Goal: Information Seeking & Learning: Find specific fact

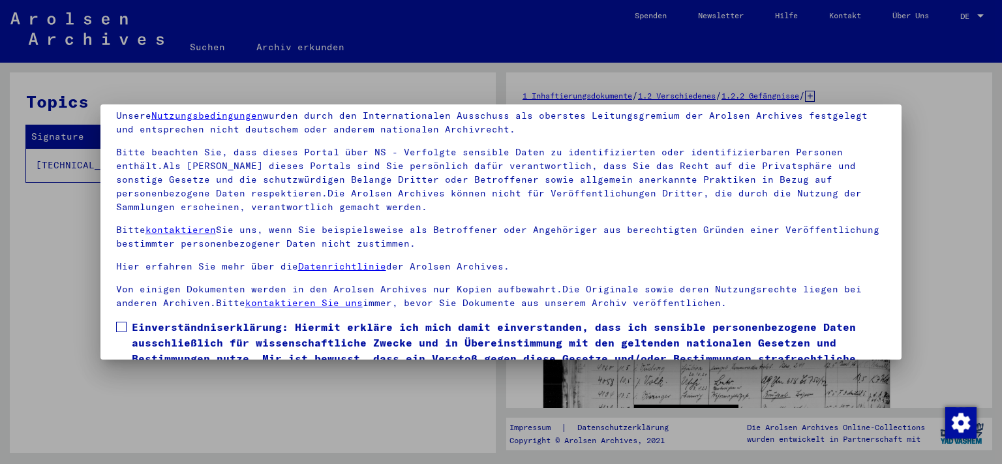
scroll to position [112, 0]
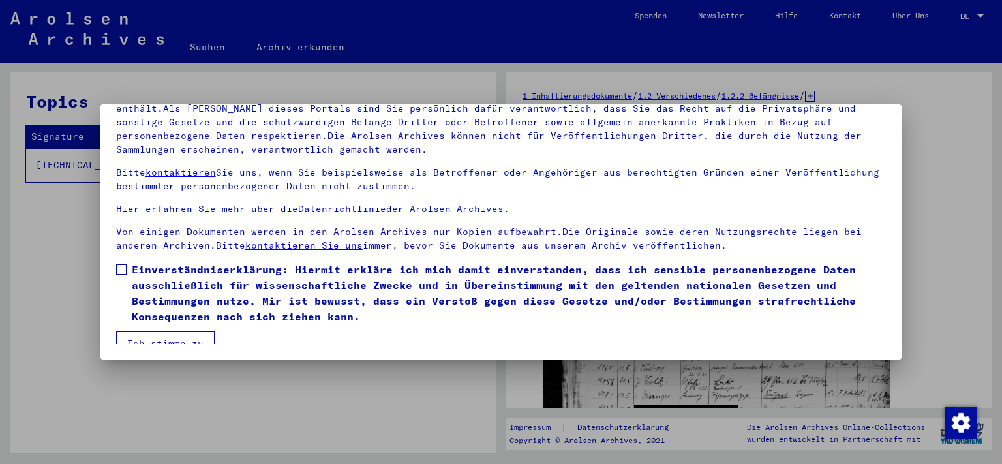
click at [121, 266] on span at bounding box center [121, 269] width 10 height 10
click at [153, 338] on button "Ich stimme zu" at bounding box center [165, 343] width 99 height 25
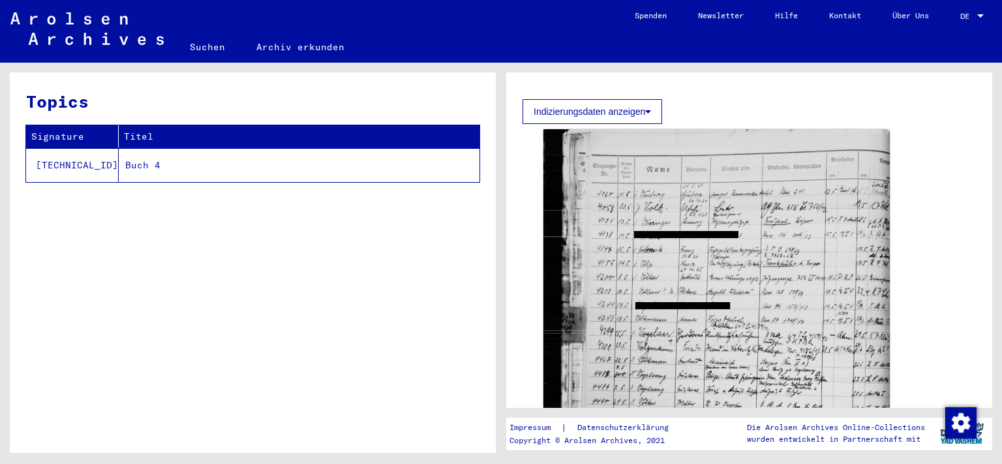
scroll to position [178, 0]
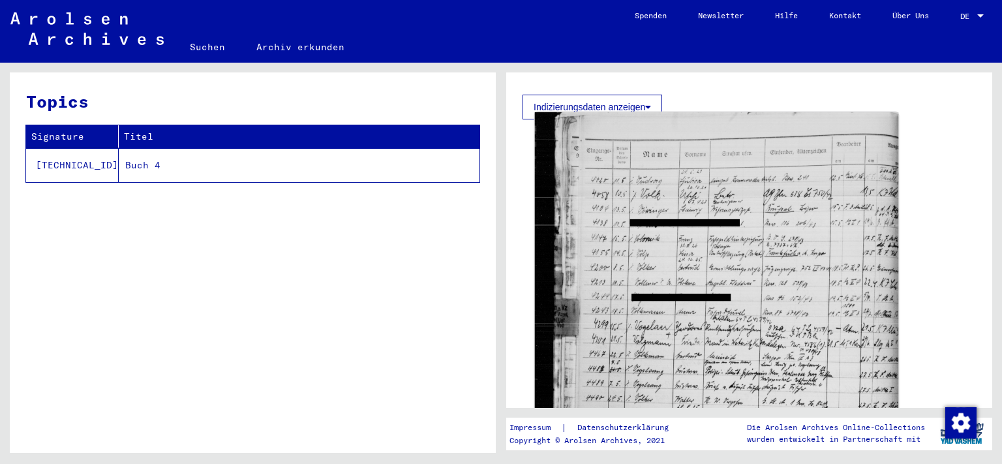
click at [643, 249] on img at bounding box center [717, 368] width 364 height 512
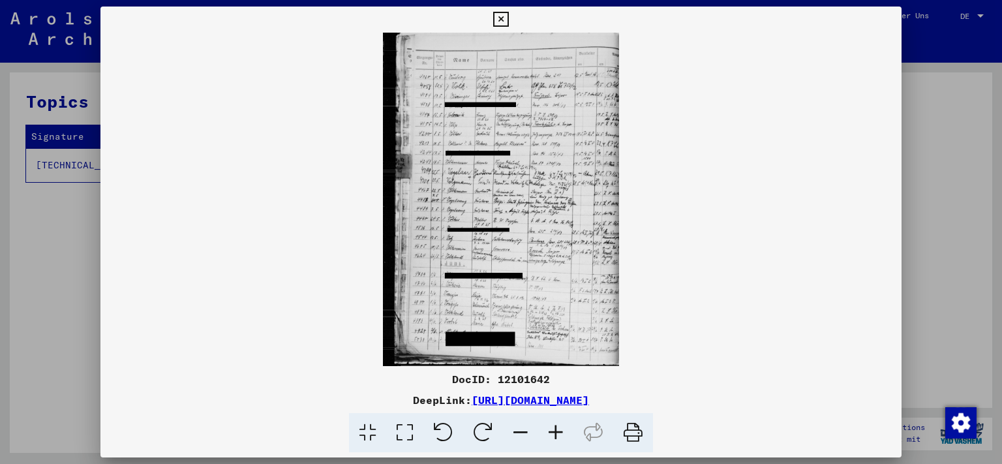
click at [468, 141] on img at bounding box center [501, 199] width 802 height 333
drag, startPoint x: 427, startPoint y: 185, endPoint x: 502, endPoint y: 406, distance: 233.6
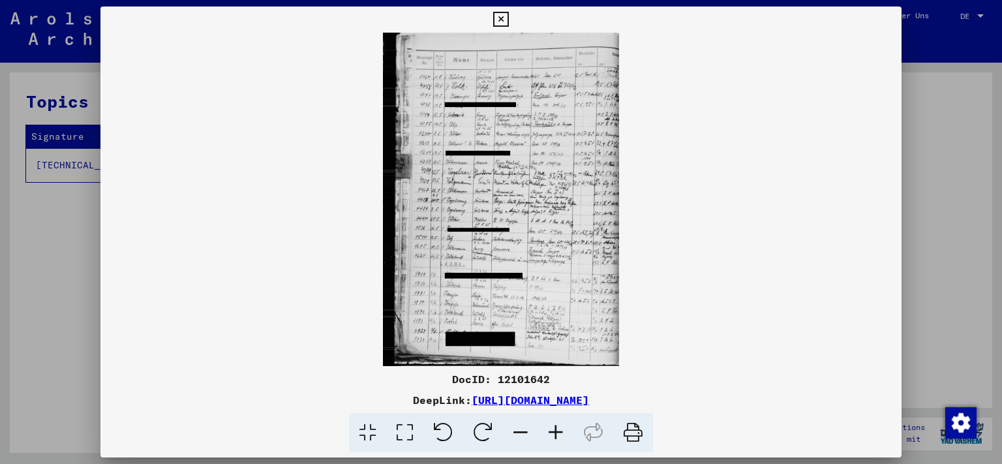
click at [502, 406] on div "DocID: 12101642 DeepLink: [URL][DOMAIN_NAME]" at bounding box center [501, 230] width 802 height 446
click at [551, 430] on icon at bounding box center [555, 433] width 35 height 40
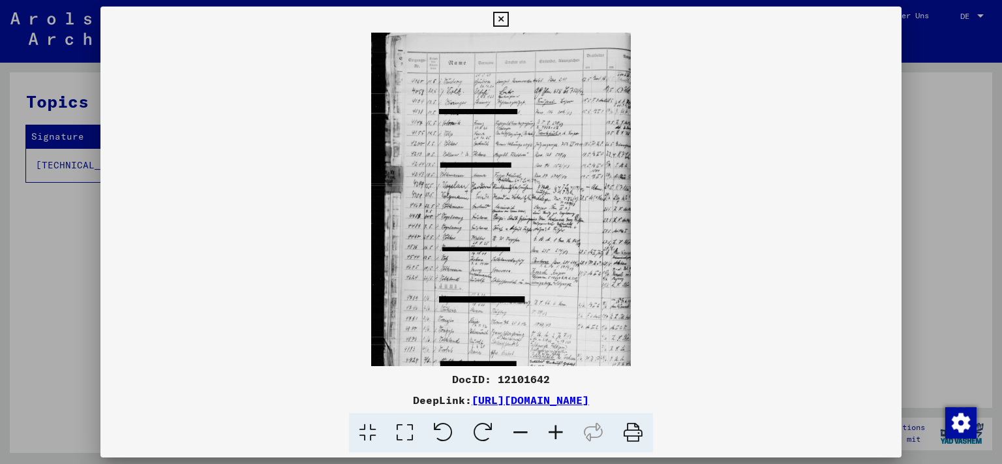
click at [551, 430] on icon at bounding box center [555, 433] width 35 height 40
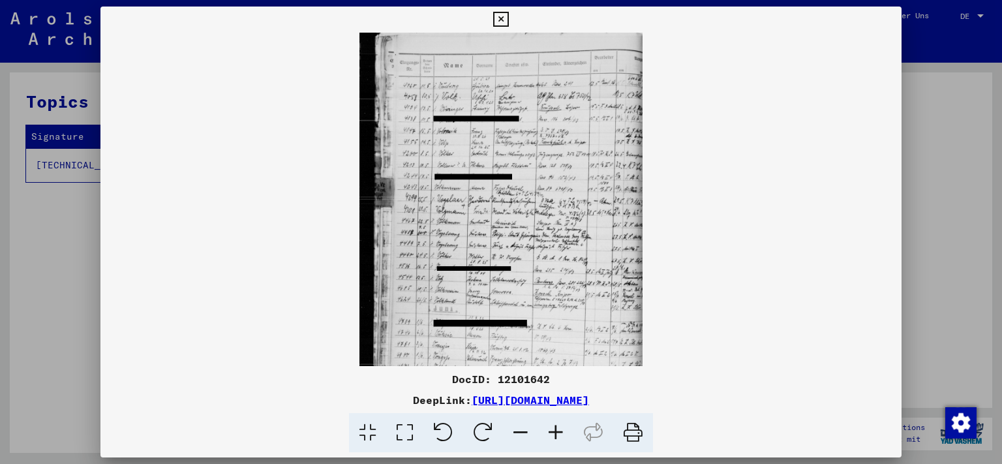
click at [551, 430] on icon at bounding box center [555, 433] width 35 height 40
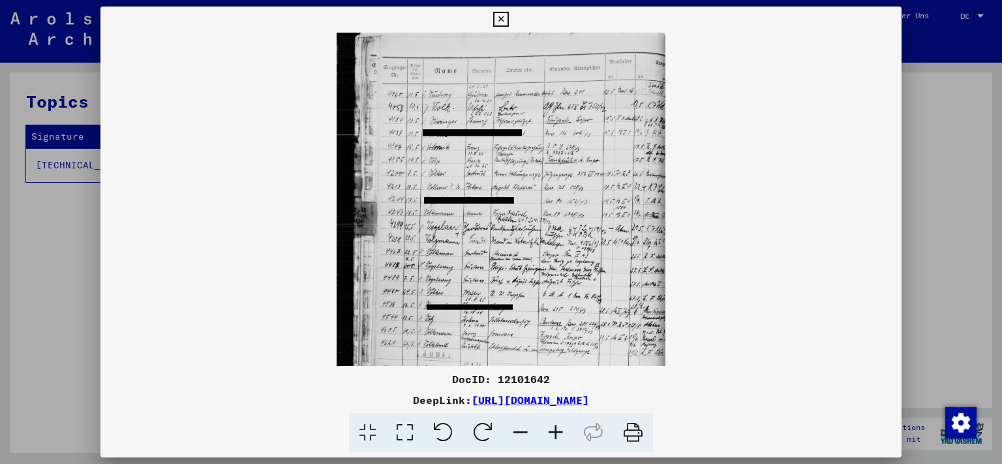
click at [551, 430] on icon at bounding box center [555, 433] width 35 height 40
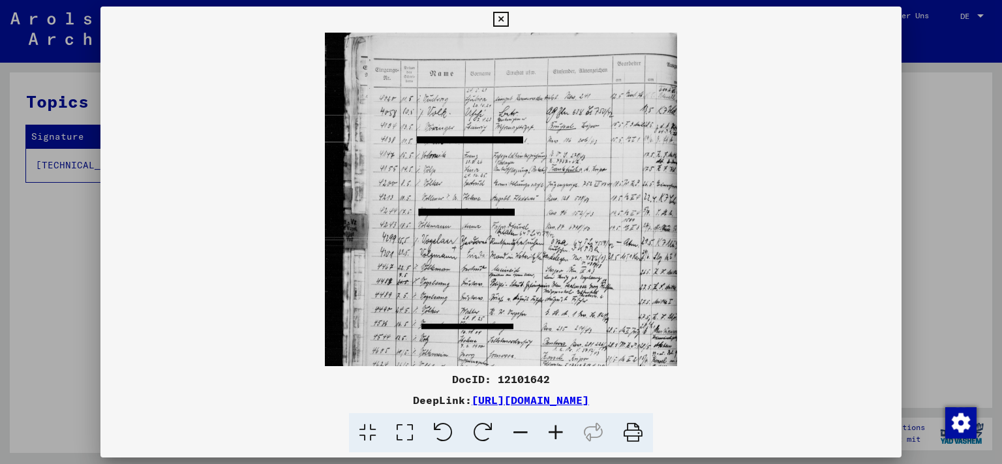
click at [551, 430] on icon at bounding box center [555, 433] width 35 height 40
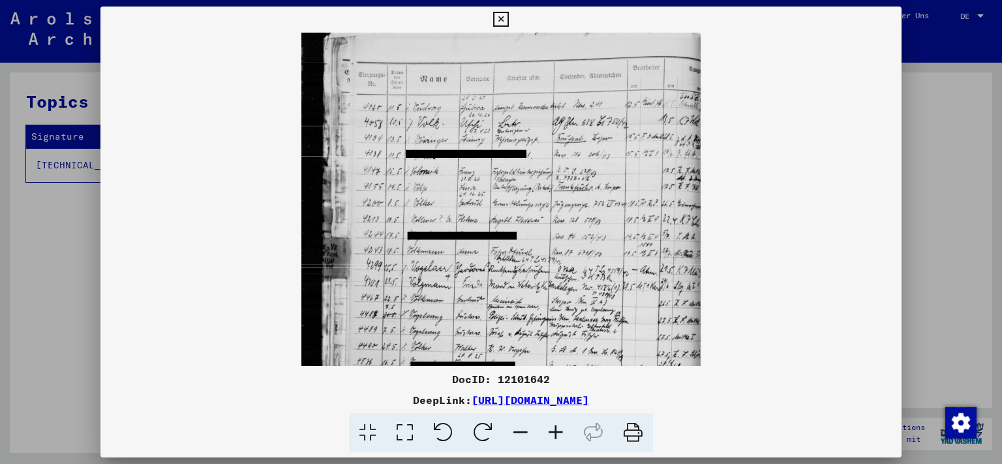
click at [551, 430] on icon at bounding box center [555, 433] width 35 height 40
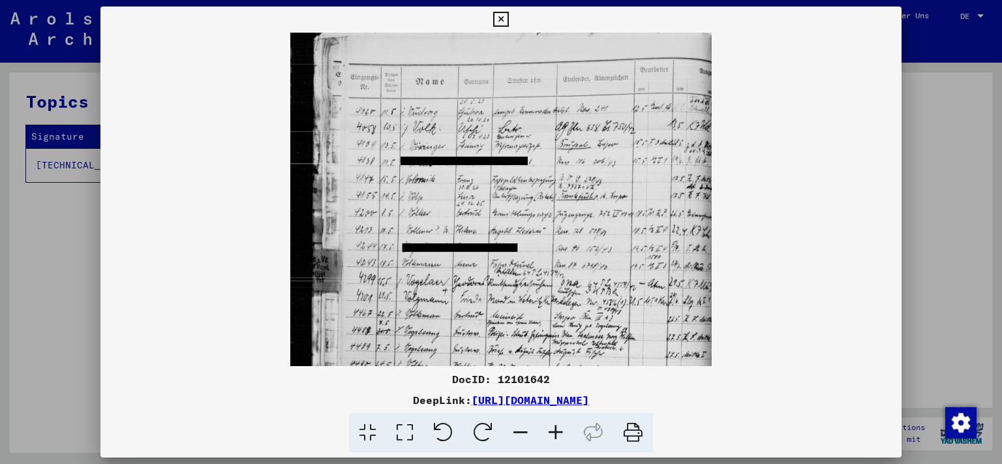
click at [551, 430] on icon at bounding box center [555, 433] width 35 height 40
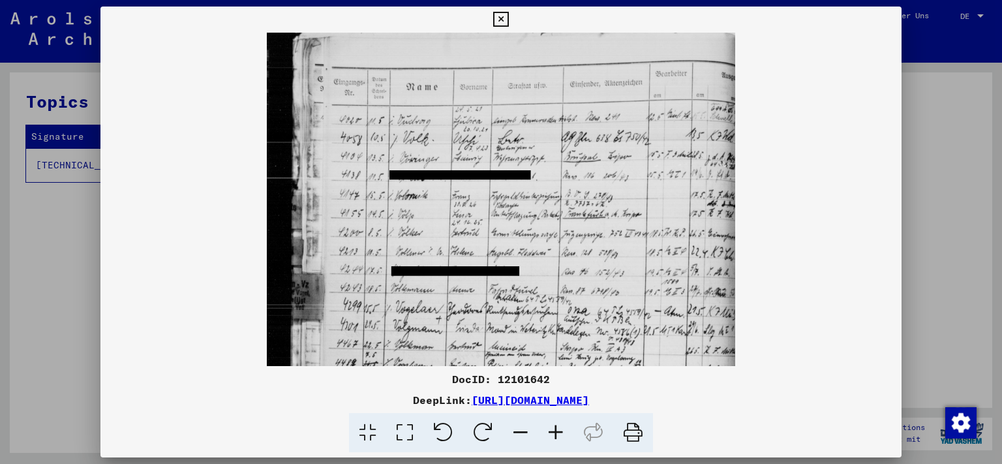
click at [551, 430] on icon at bounding box center [555, 433] width 35 height 40
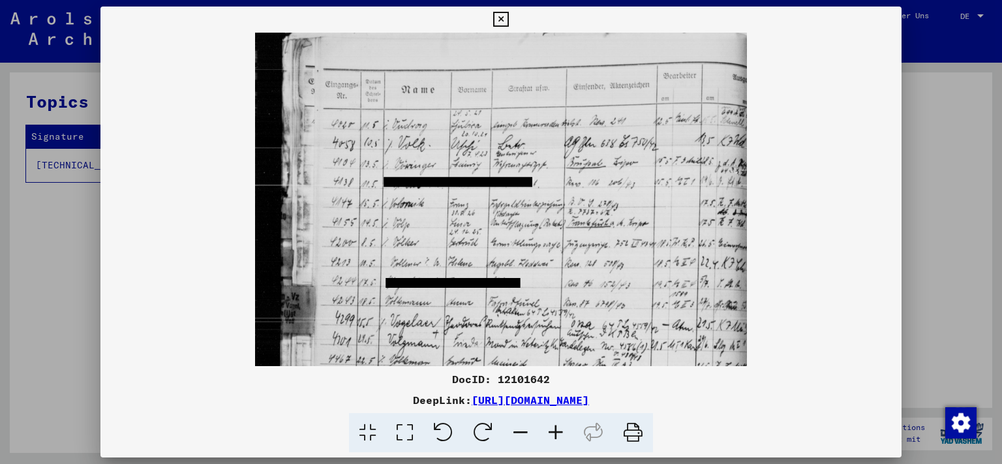
click at [551, 430] on icon at bounding box center [555, 433] width 35 height 40
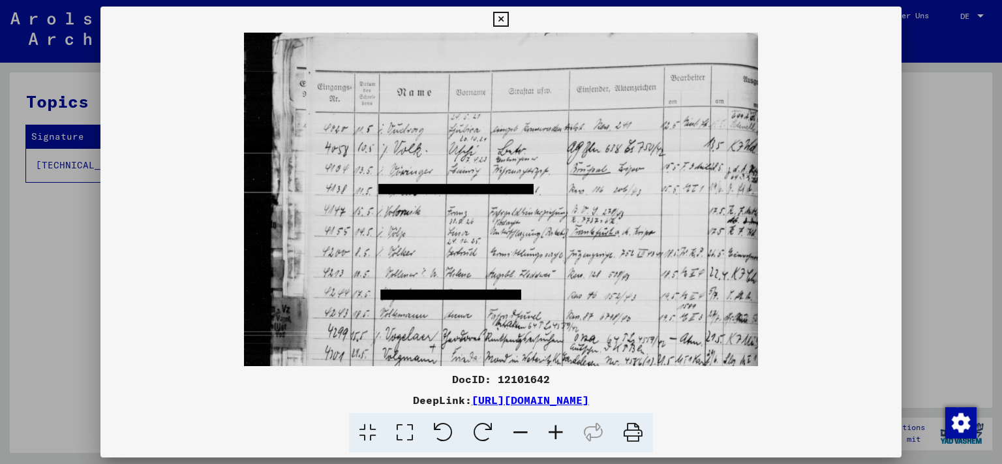
click at [551, 430] on icon at bounding box center [555, 433] width 35 height 40
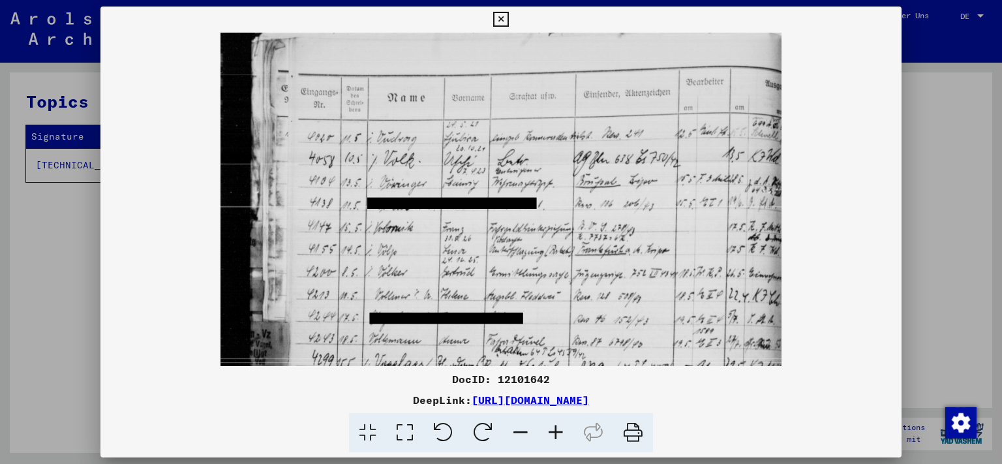
click at [551, 430] on icon at bounding box center [555, 433] width 35 height 40
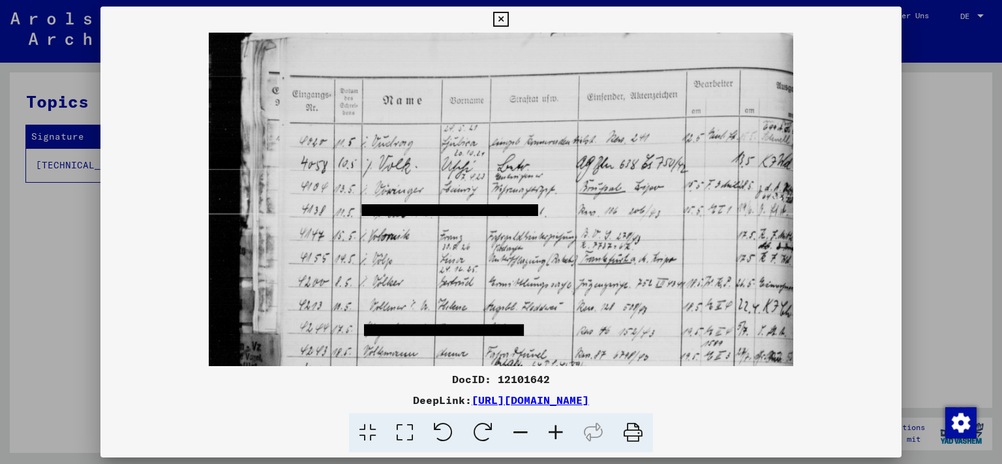
click at [551, 430] on icon at bounding box center [555, 433] width 35 height 40
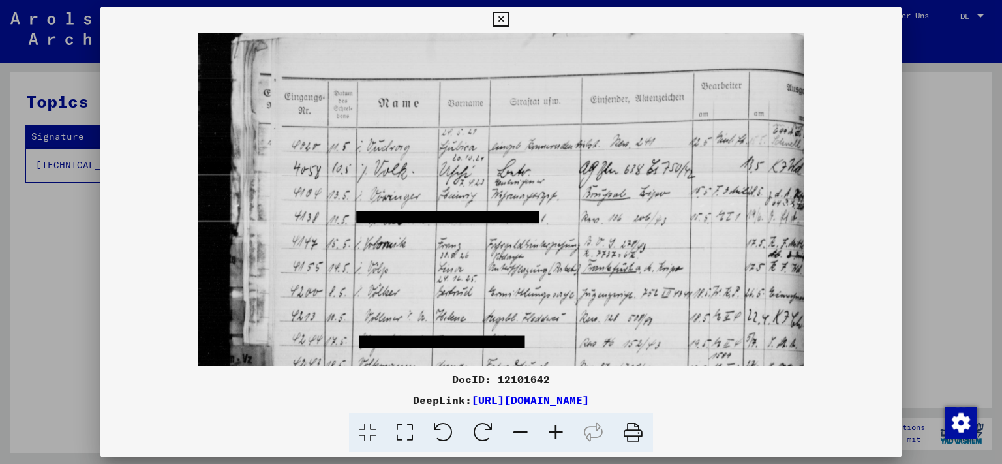
click at [551, 430] on icon at bounding box center [555, 433] width 35 height 40
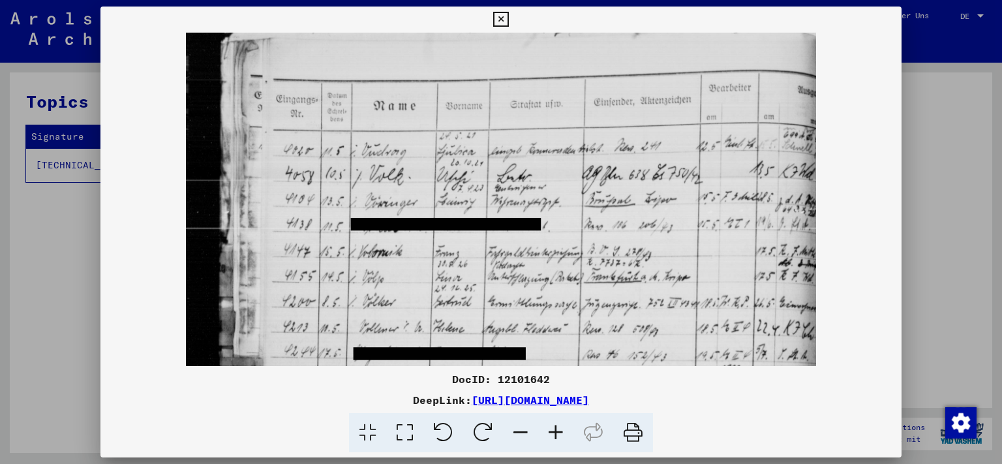
click at [551, 430] on icon at bounding box center [555, 433] width 35 height 40
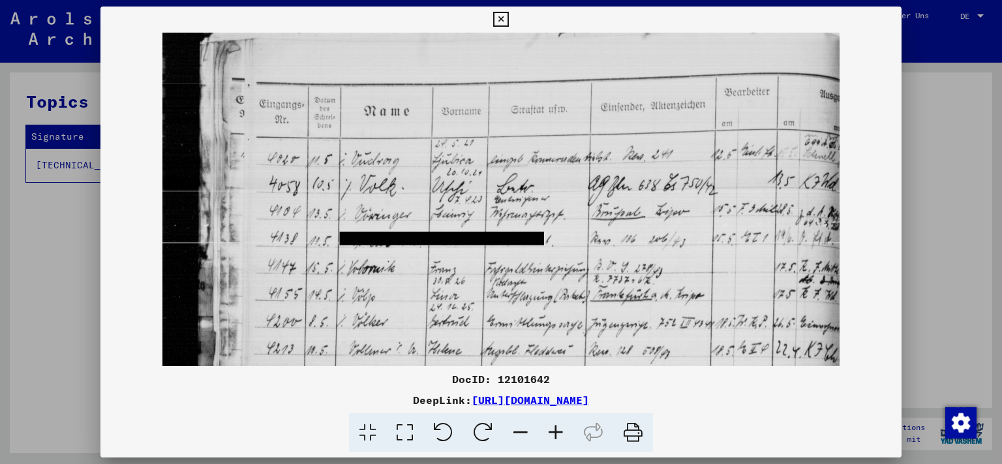
drag, startPoint x: 983, startPoint y: 182, endPoint x: 983, endPoint y: 202, distance: 19.6
click at [983, 202] on div at bounding box center [501, 232] width 1002 height 464
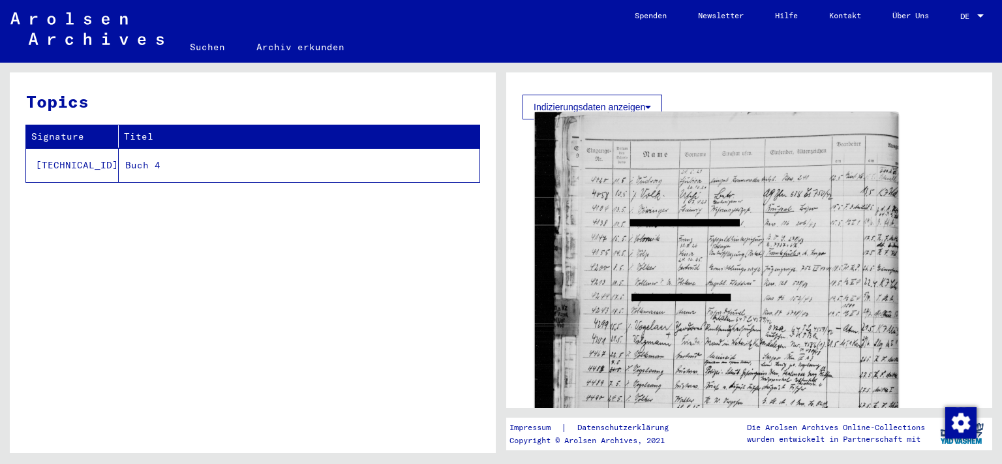
click at [697, 286] on img at bounding box center [717, 368] width 364 height 512
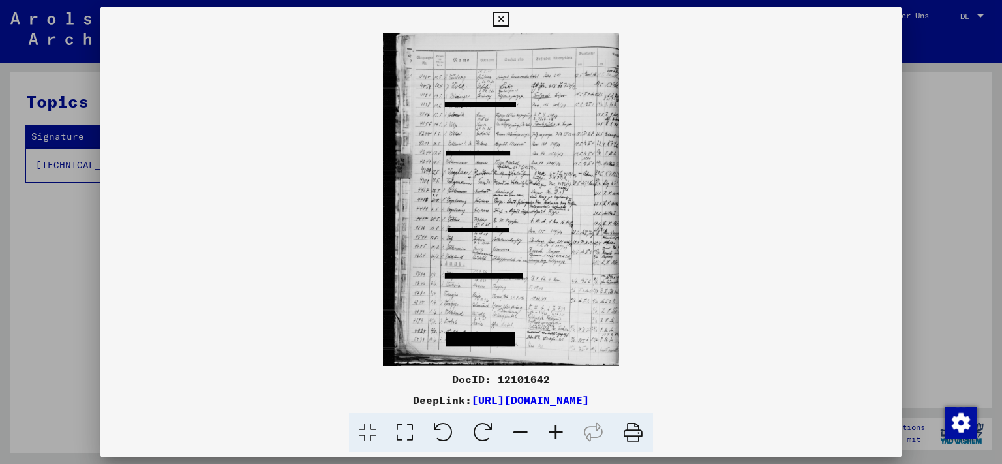
drag, startPoint x: 497, startPoint y: 262, endPoint x: 492, endPoint y: 185, distance: 77.1
click at [492, 185] on img at bounding box center [501, 199] width 802 height 333
click at [555, 435] on icon at bounding box center [555, 433] width 35 height 40
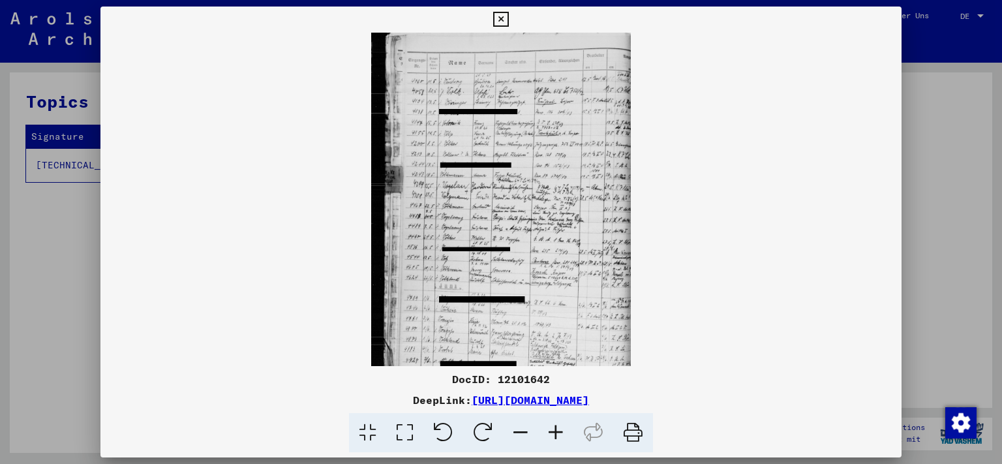
click at [555, 435] on icon at bounding box center [555, 433] width 35 height 40
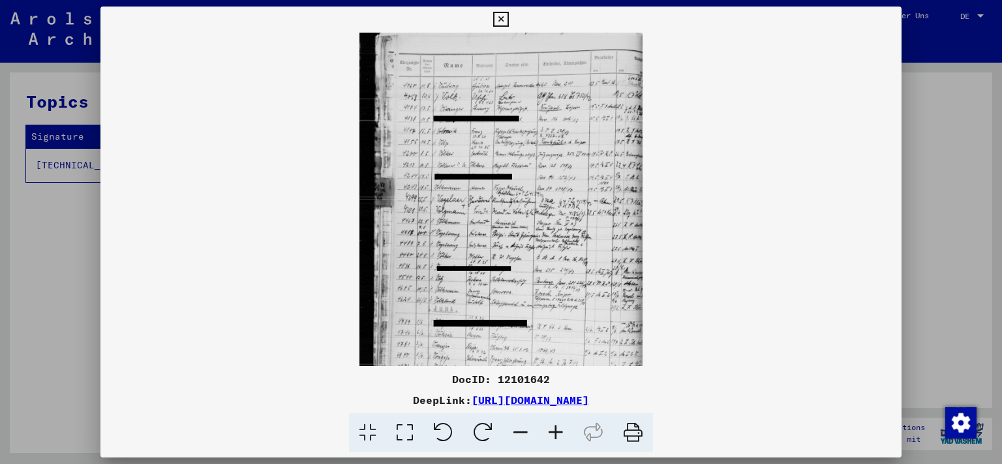
click at [555, 435] on icon at bounding box center [555, 433] width 35 height 40
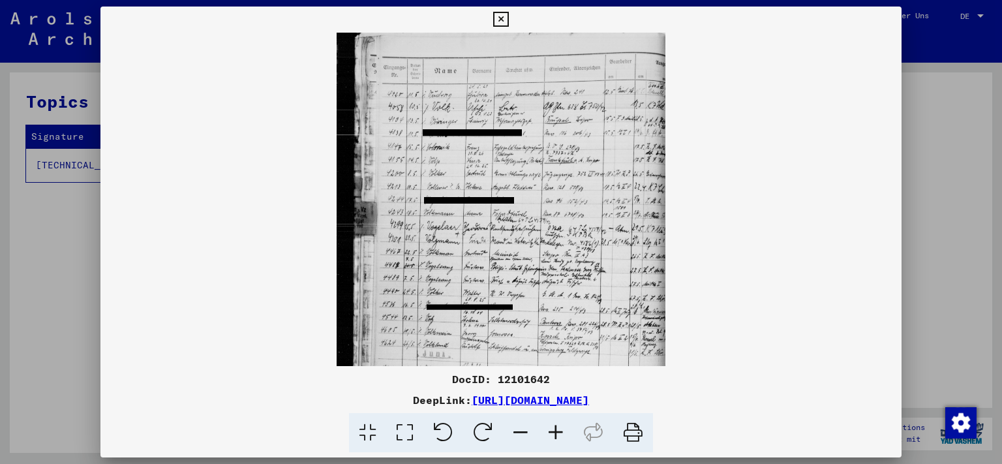
click at [555, 435] on icon at bounding box center [555, 433] width 35 height 40
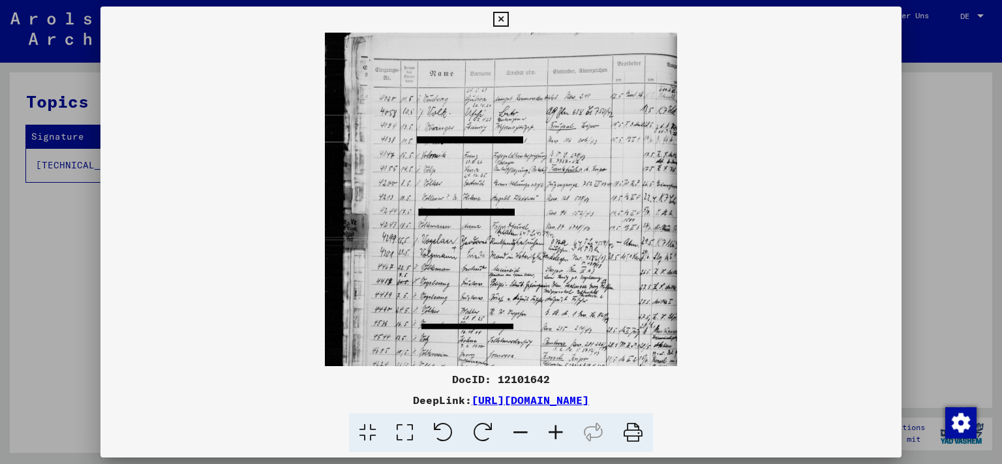
click at [555, 435] on icon at bounding box center [555, 433] width 35 height 40
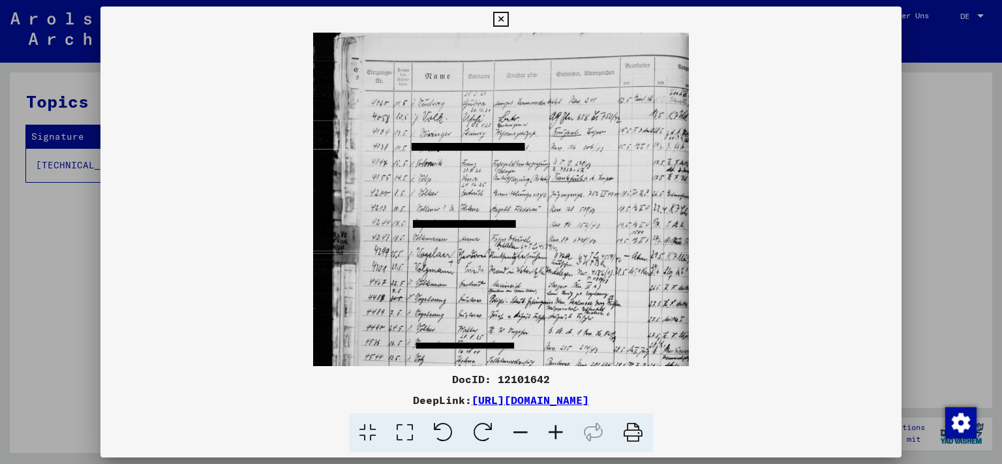
click at [555, 435] on icon at bounding box center [555, 433] width 35 height 40
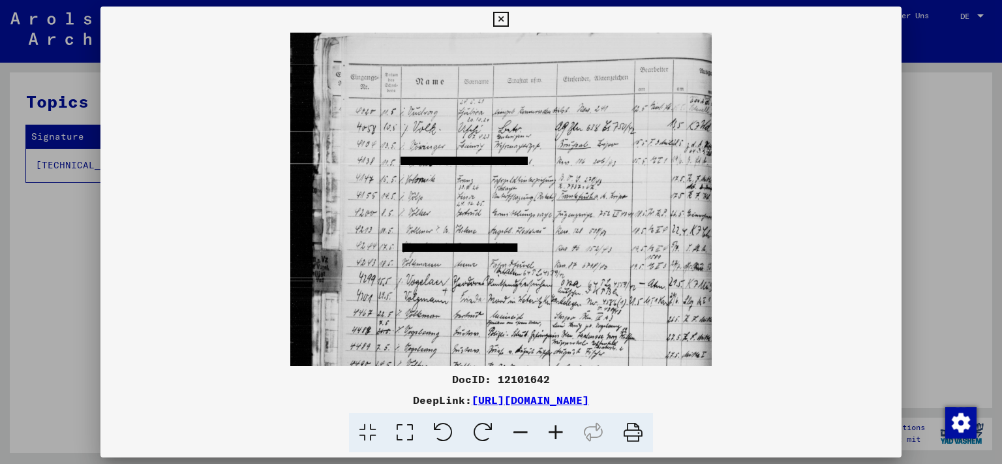
click at [555, 435] on icon at bounding box center [555, 433] width 35 height 40
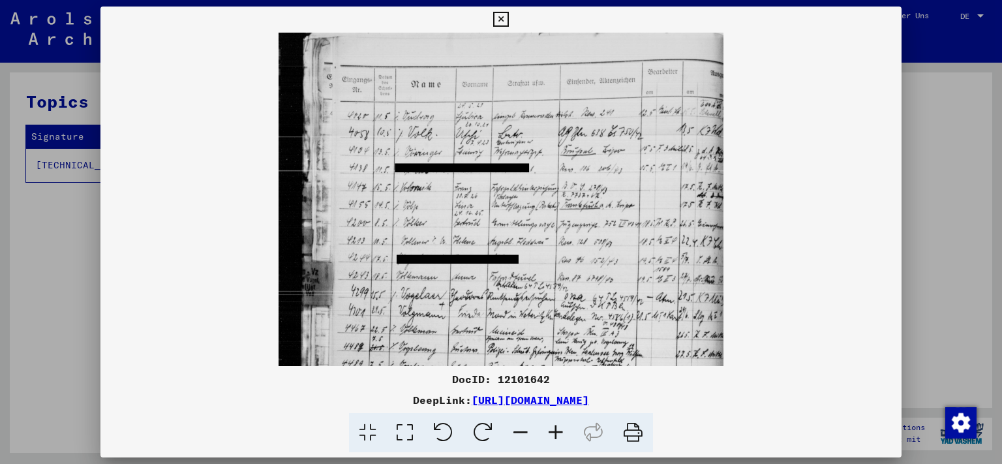
click at [555, 435] on icon at bounding box center [555, 433] width 35 height 40
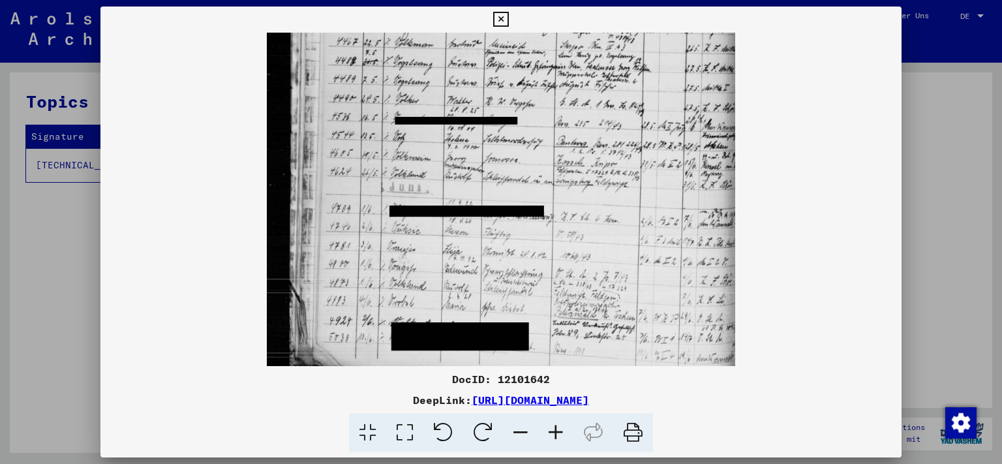
scroll to position [307, 0]
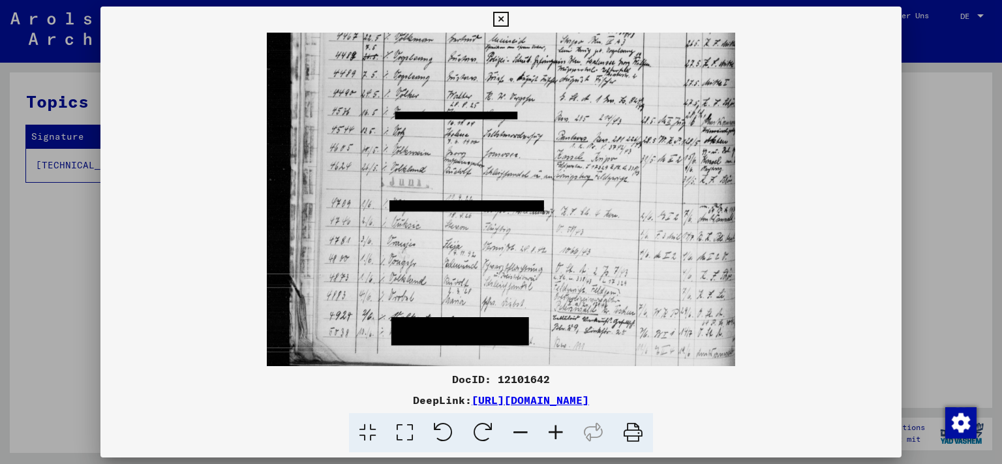
drag, startPoint x: 429, startPoint y: 328, endPoint x: 489, endPoint y: 20, distance: 313.0
click at [489, 20] on div "DocID: 12101642 DeepLink: [URL][DOMAIN_NAME]" at bounding box center [501, 230] width 802 height 446
click at [555, 429] on icon at bounding box center [555, 433] width 35 height 40
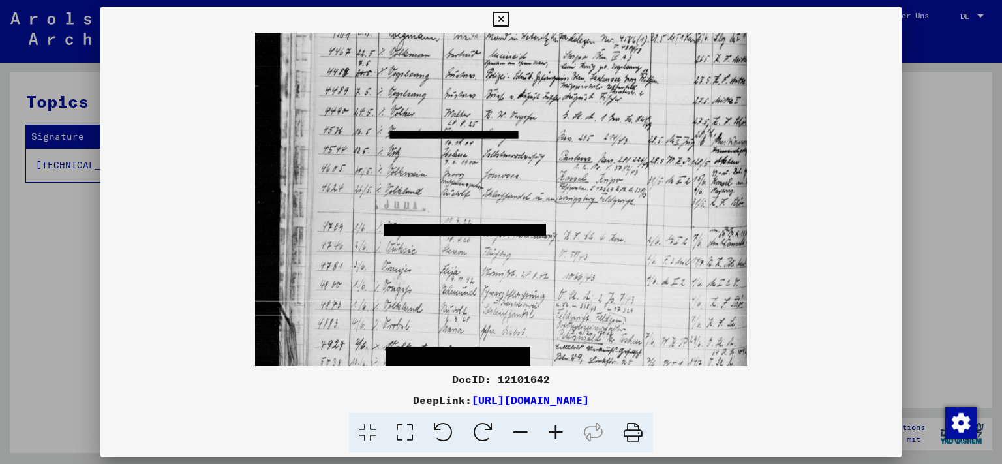
click at [555, 429] on icon at bounding box center [555, 433] width 35 height 40
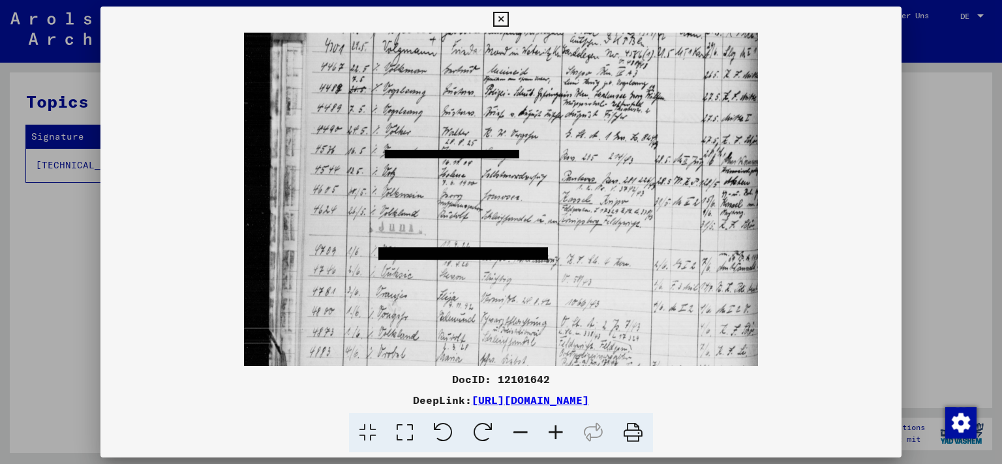
click at [555, 429] on icon at bounding box center [555, 433] width 35 height 40
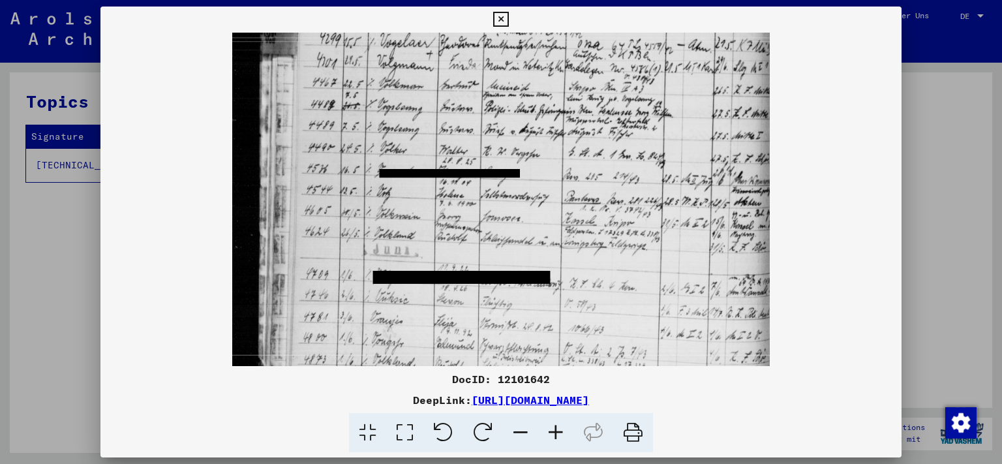
click at [555, 429] on icon at bounding box center [555, 433] width 35 height 40
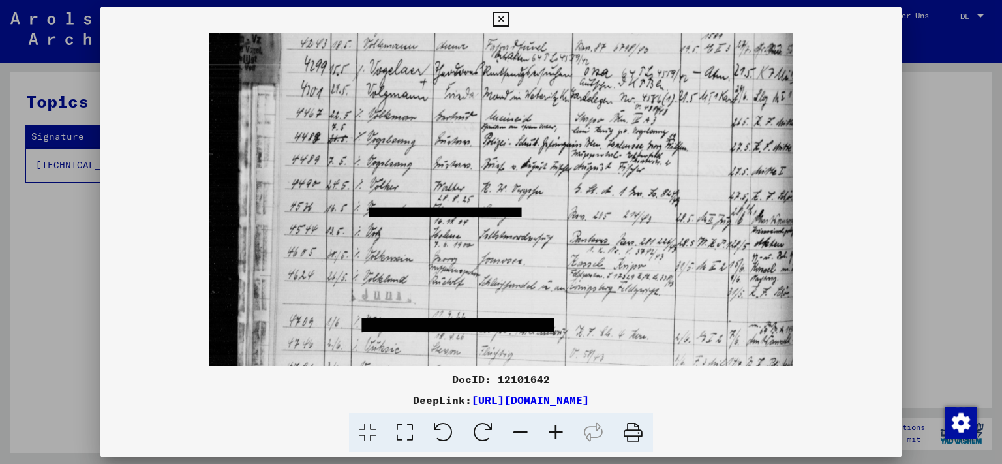
click at [555, 429] on icon at bounding box center [555, 433] width 35 height 40
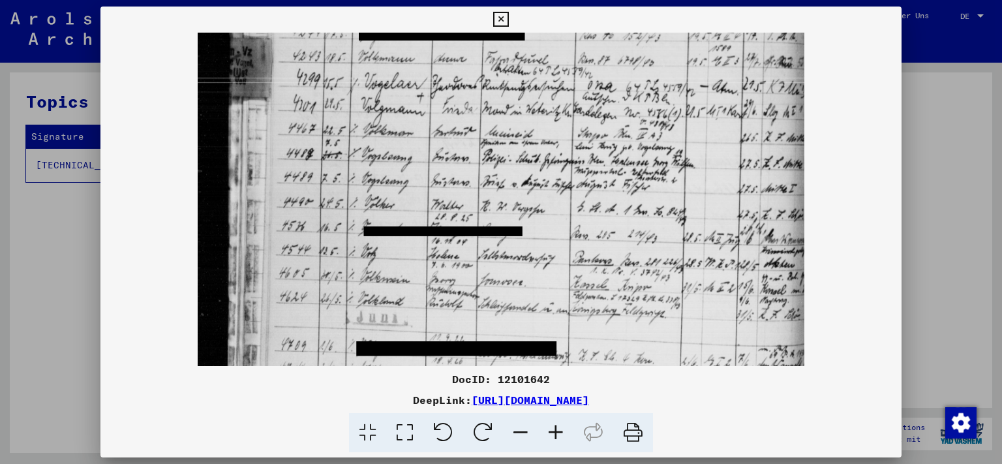
click at [555, 429] on icon at bounding box center [555, 433] width 35 height 40
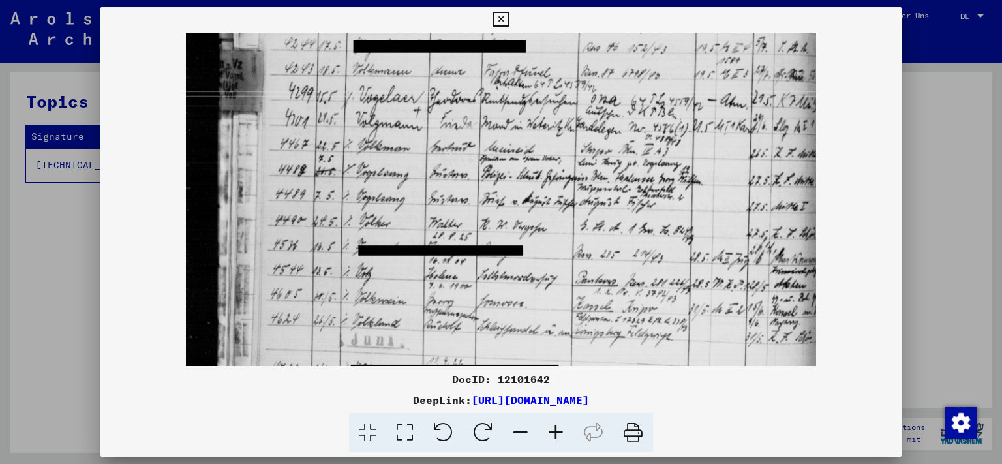
click at [555, 429] on icon at bounding box center [555, 433] width 35 height 40
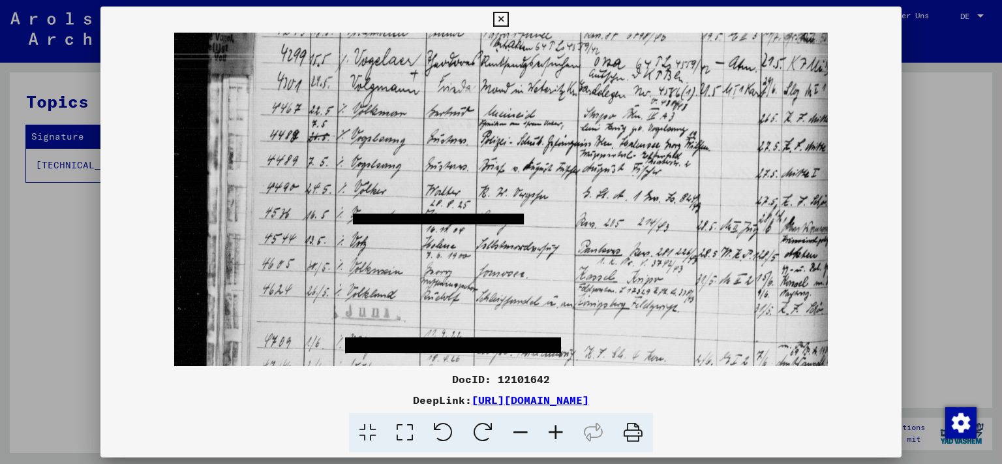
scroll to position [360, 0]
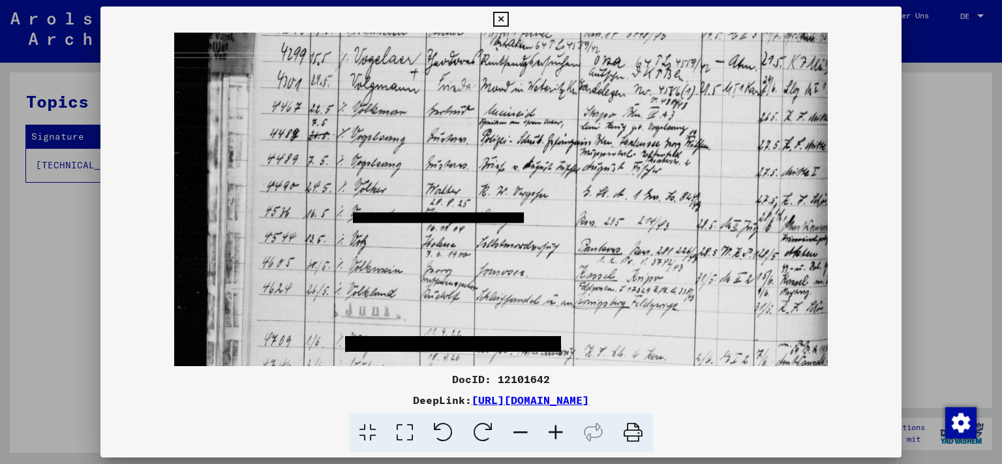
drag, startPoint x: 499, startPoint y: 304, endPoint x: 463, endPoint y: 252, distance: 63.7
click at [463, 252] on img at bounding box center [501, 133] width 654 height 921
click at [557, 430] on icon at bounding box center [555, 433] width 35 height 40
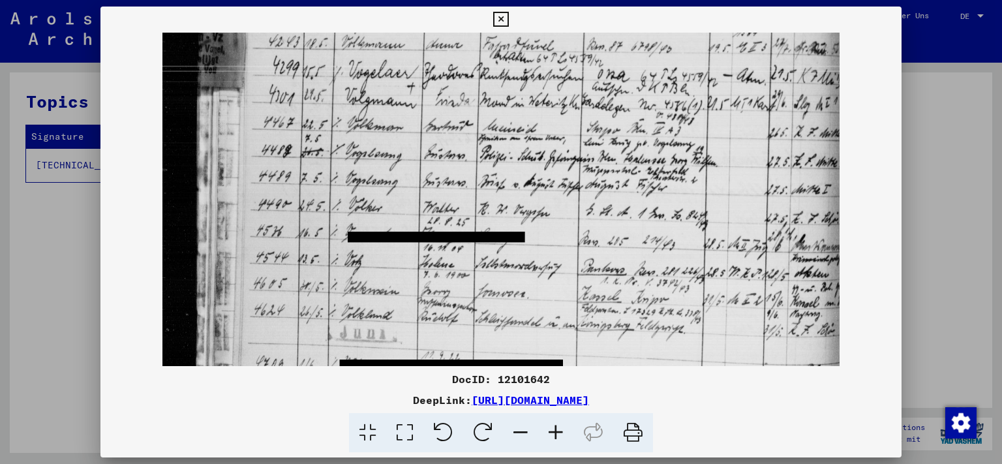
click at [557, 430] on icon at bounding box center [555, 433] width 35 height 40
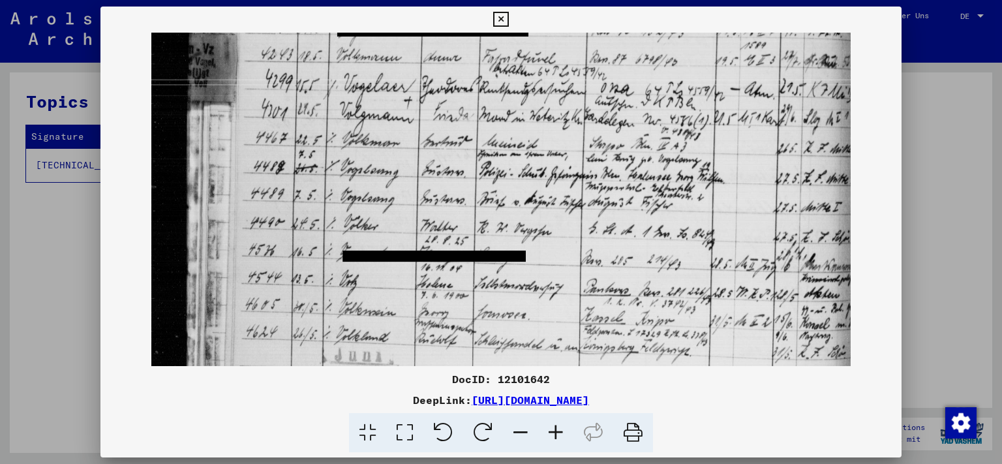
click at [557, 430] on icon at bounding box center [555, 433] width 35 height 40
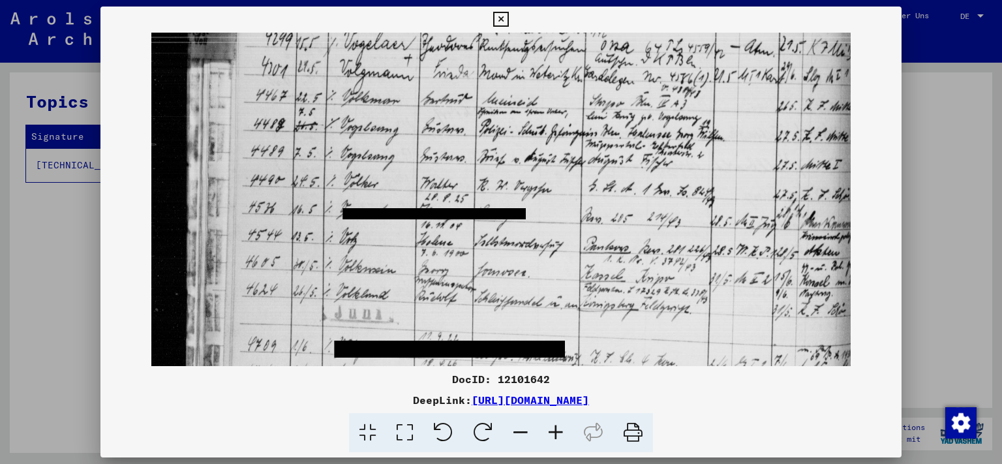
scroll to position [403, 0]
drag, startPoint x: 567, startPoint y: 332, endPoint x: 557, endPoint y: 289, distance: 44.2
click at [557, 289] on img at bounding box center [501, 123] width 700 height 986
click at [508, 16] on icon at bounding box center [500, 20] width 15 height 16
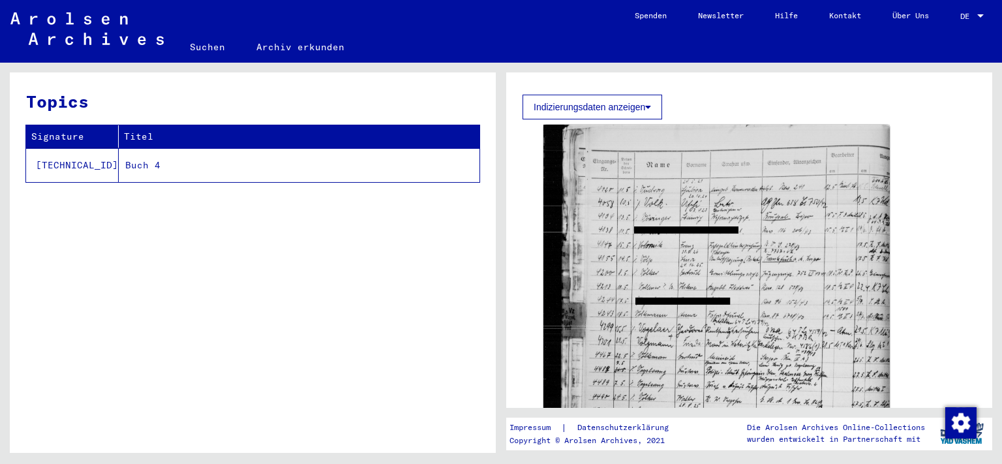
click at [610, 105] on button "Indizierungsdaten anzeigen" at bounding box center [593, 107] width 140 height 25
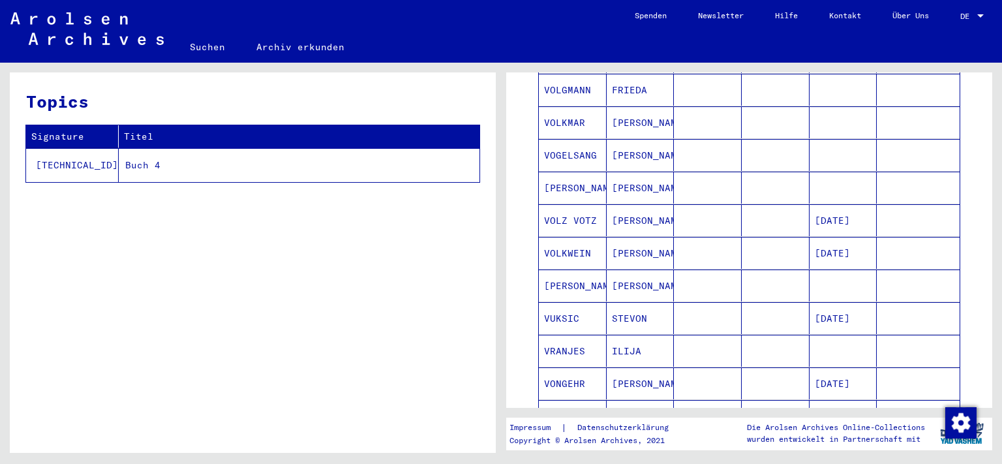
scroll to position [572, 0]
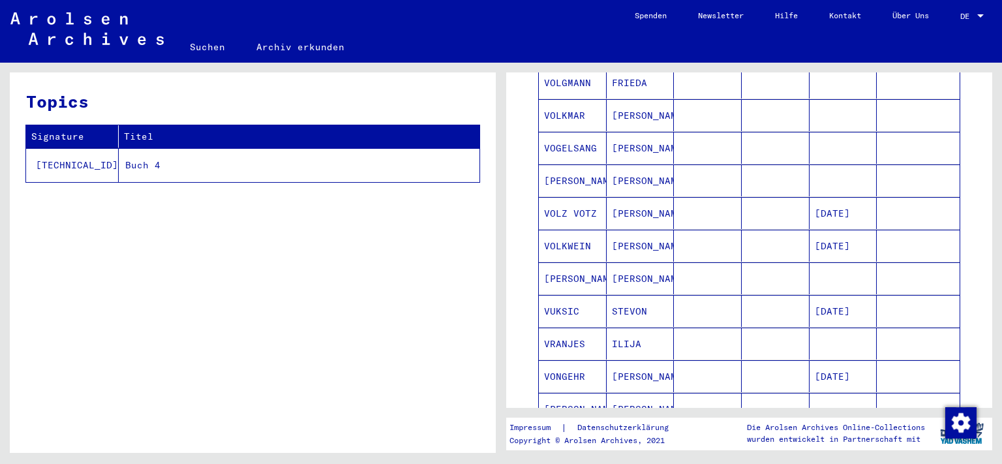
click at [575, 274] on mat-cell "[PERSON_NAME]" at bounding box center [573, 278] width 68 height 32
click at [572, 272] on mat-cell "[PERSON_NAME]" at bounding box center [573, 278] width 68 height 32
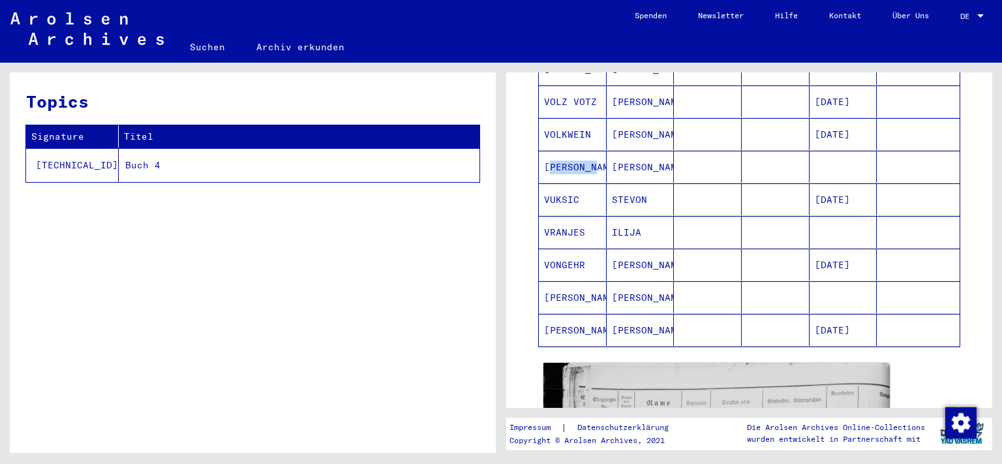
scroll to position [682, 0]
click at [584, 296] on mat-cell "[PERSON_NAME]" at bounding box center [573, 299] width 68 height 32
click at [579, 294] on mat-cell "[PERSON_NAME]" at bounding box center [573, 299] width 68 height 32
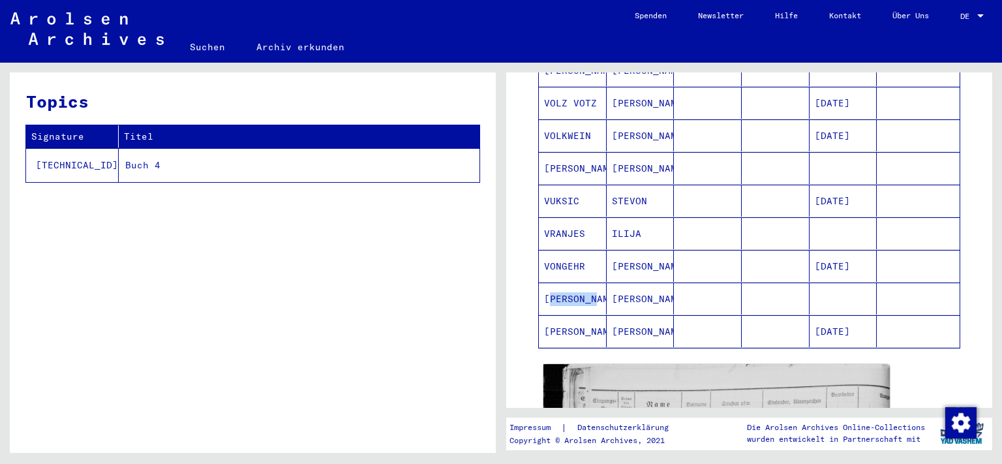
click at [579, 294] on mat-cell "[PERSON_NAME]" at bounding box center [573, 299] width 68 height 32
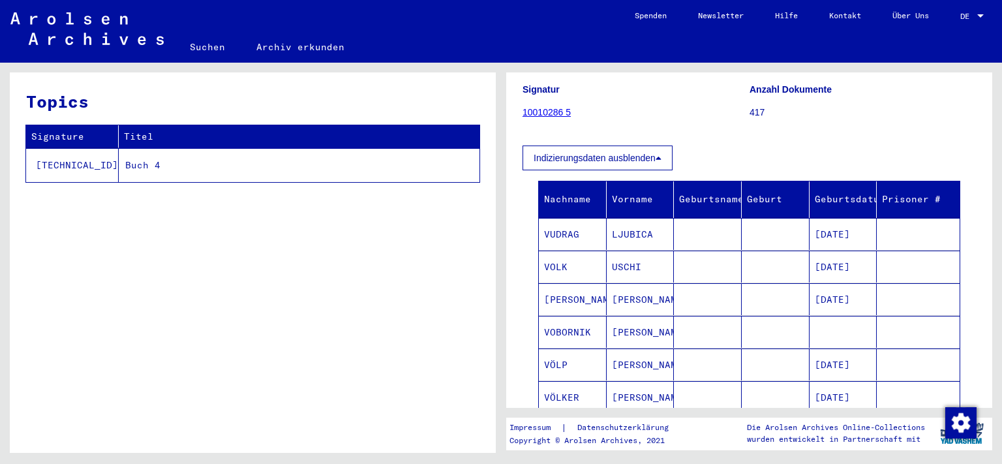
scroll to position [77, 0]
